Goal: Navigation & Orientation: Find specific page/section

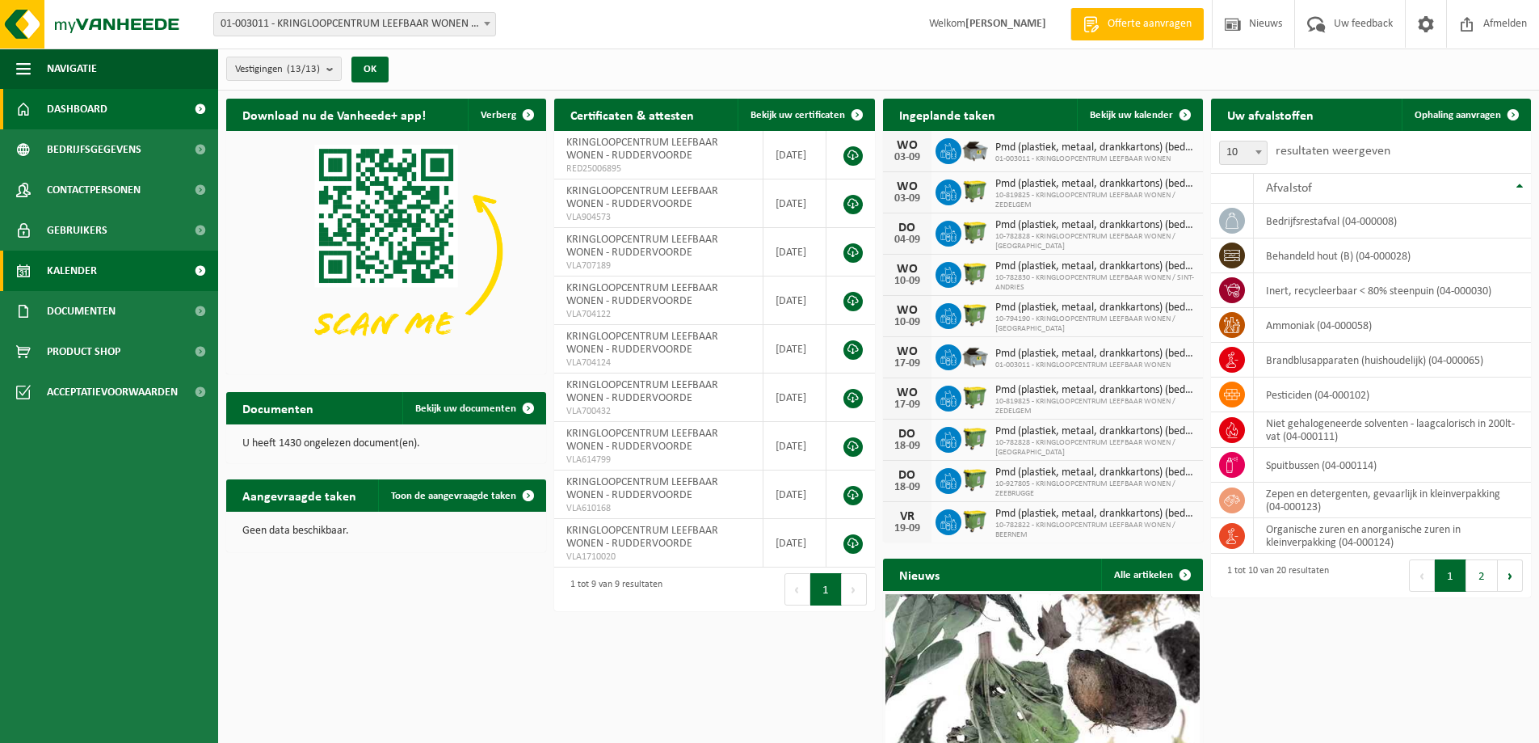
click at [107, 268] on link "Kalender" at bounding box center [109, 270] width 218 height 40
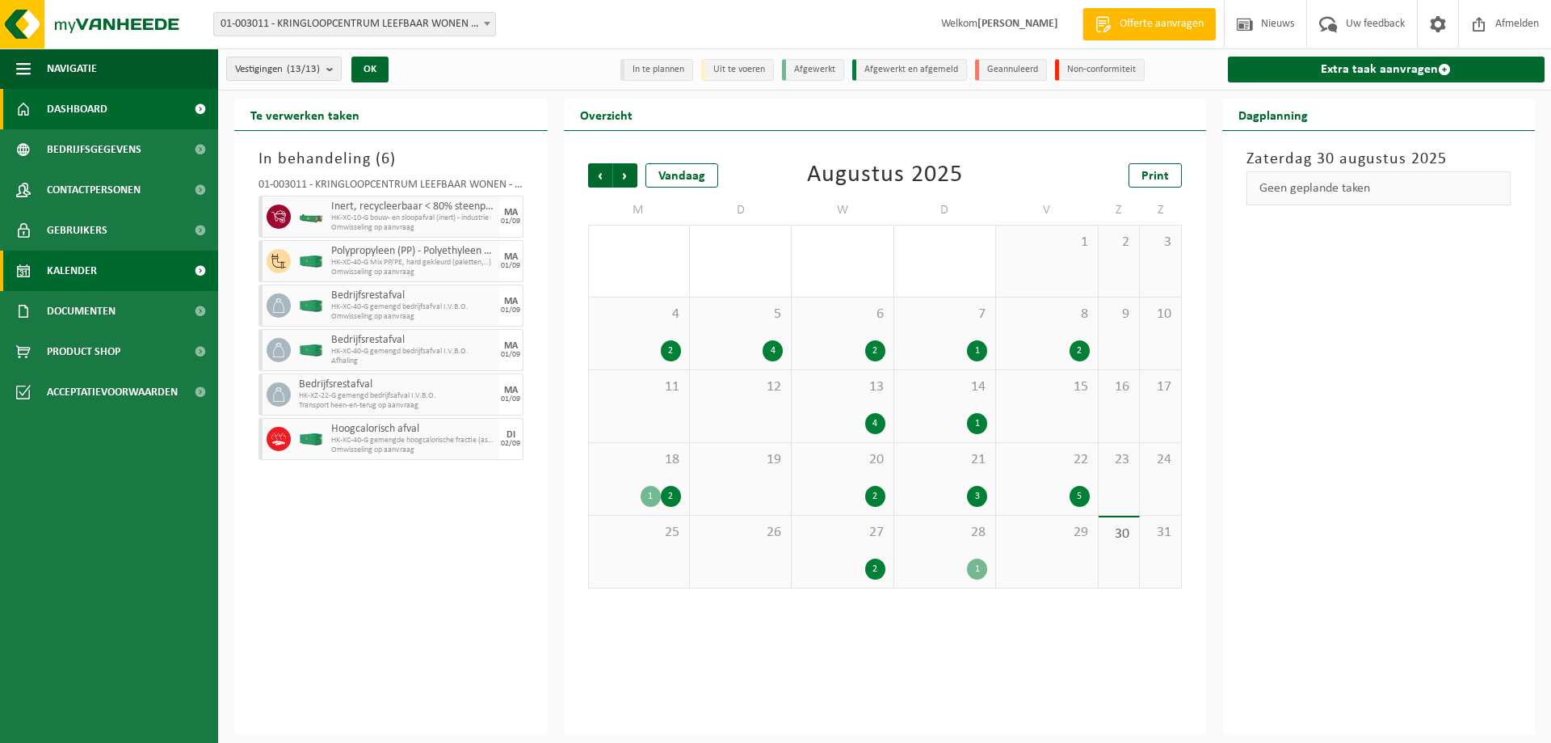
click at [68, 101] on span "Dashboard" at bounding box center [77, 109] width 61 height 40
